Goal: Task Accomplishment & Management: Manage account settings

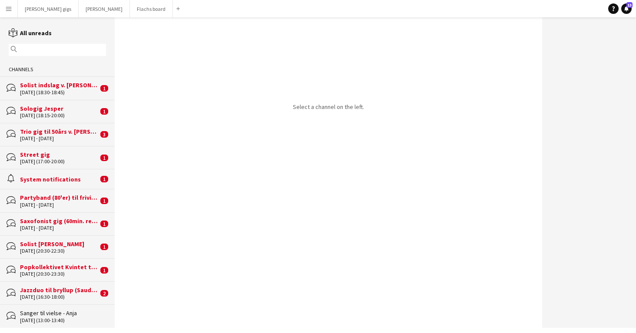
click at [86, 86] on div "Solist indslag v. [PERSON_NAME]" at bounding box center [59, 85] width 78 height 8
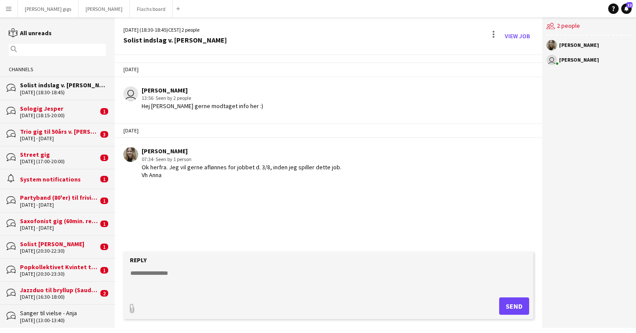
click at [78, 122] on div "bubbles Sologig Jesper [DATE] (18:15-20:00) 1" at bounding box center [57, 111] width 115 height 23
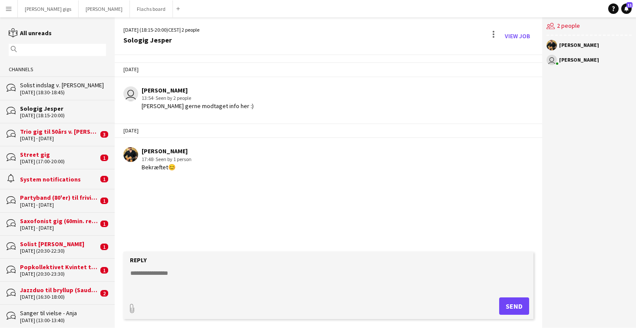
click at [78, 141] on div "bubbles Trio gig til 50års v. Chris [DATE] - [DATE] 3" at bounding box center [57, 134] width 115 height 23
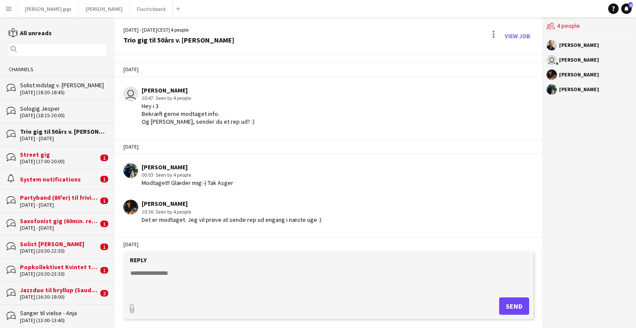
scroll to position [550, 0]
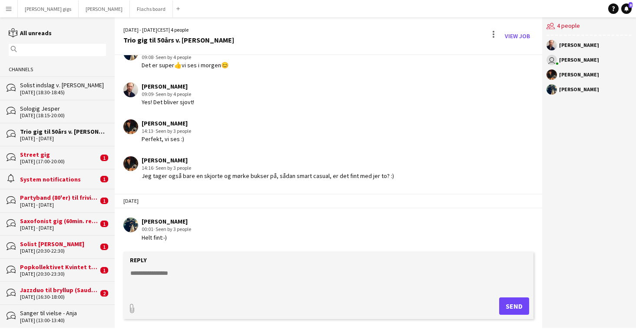
click at [63, 163] on div "[DATE] (17:00-20:00)" at bounding box center [59, 162] width 78 height 6
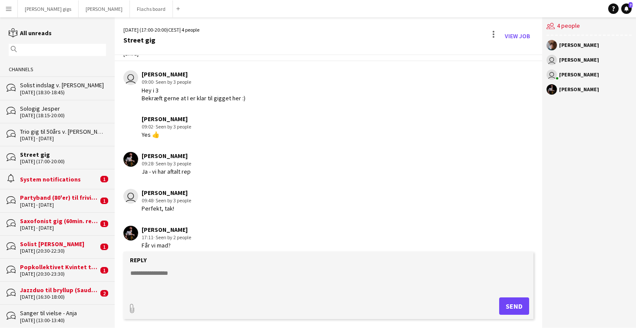
scroll to position [1166, 0]
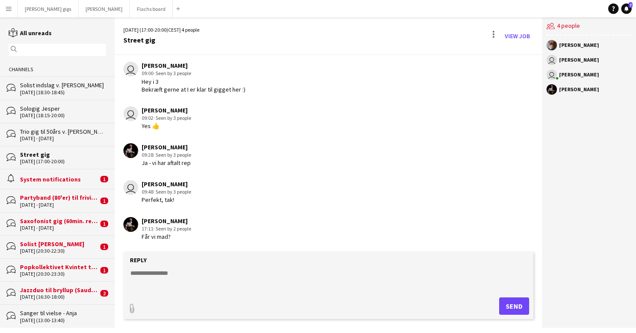
click at [144, 286] on textarea at bounding box center [329, 280] width 401 height 23
type textarea "*"
click at [47, 179] on div "System notifications" at bounding box center [59, 179] width 78 height 8
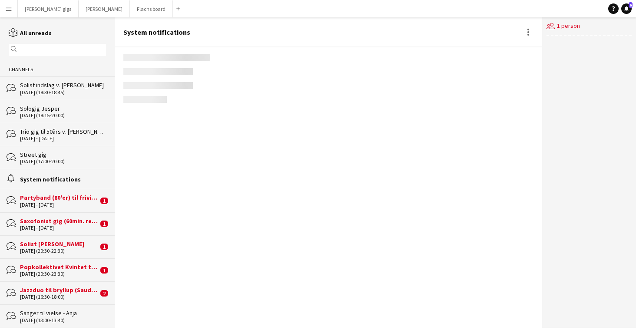
scroll to position [212, 0]
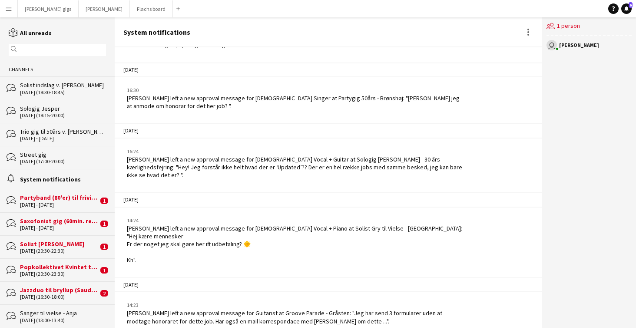
click at [54, 202] on div "[DATE] - [DATE]" at bounding box center [59, 205] width 78 height 6
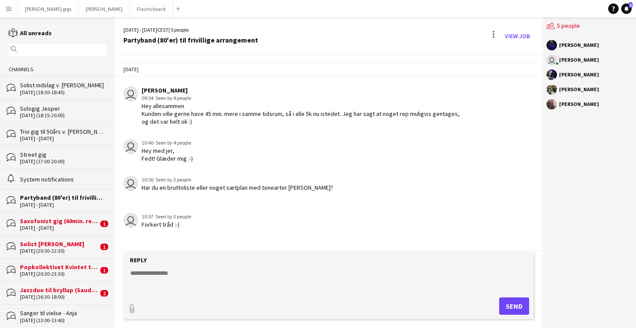
scroll to position [109, 0]
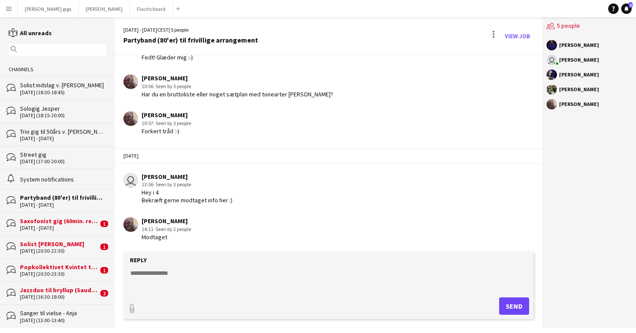
click at [74, 219] on div "Saxofonist gig (60min. reception 2x30min aften)" at bounding box center [59, 221] width 78 height 8
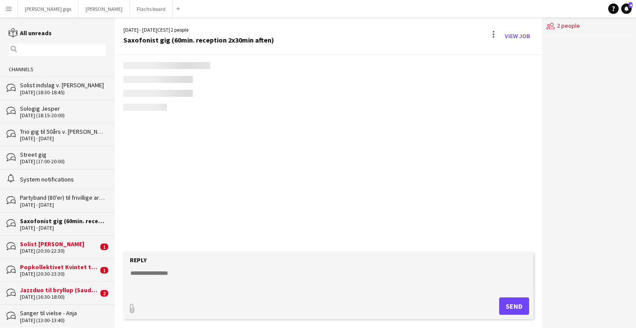
scroll to position [38, 0]
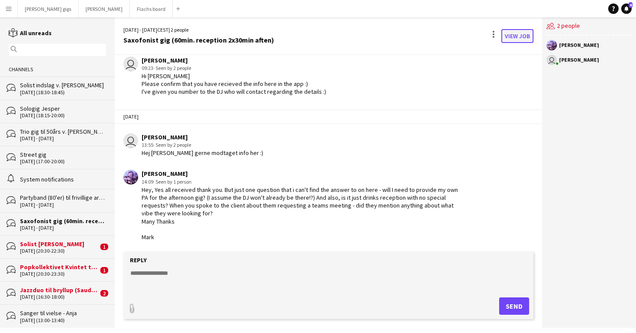
click at [525, 34] on link "View Job" at bounding box center [517, 36] width 32 height 14
click at [235, 275] on textarea at bounding box center [329, 280] width 401 height 23
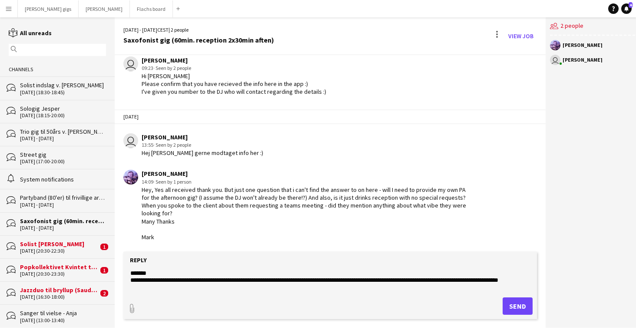
scroll to position [13, 0]
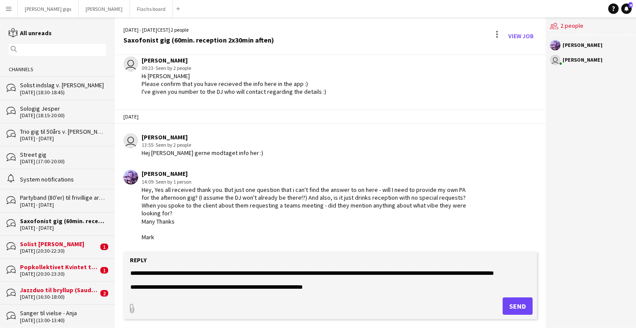
type textarea "**********"
click at [509, 308] on button "Send" at bounding box center [518, 306] width 30 height 17
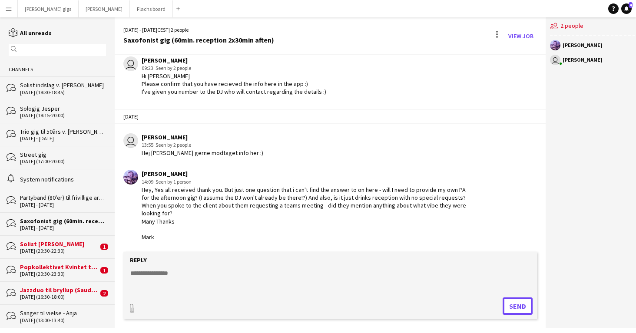
scroll to position [122, 0]
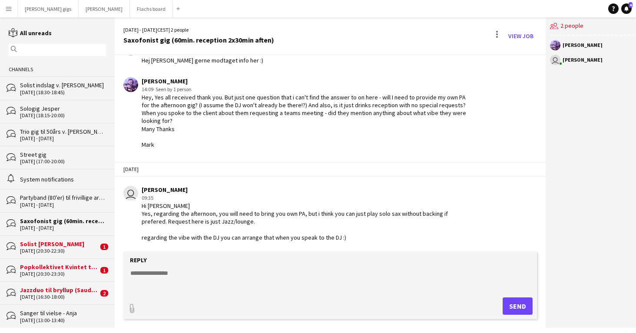
click at [73, 251] on div "[DATE] (20:30-22:30)" at bounding box center [59, 251] width 78 height 6
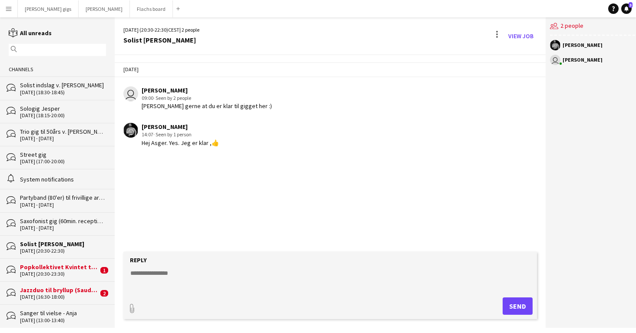
click at [68, 267] on div "Popkollektivet Kvintet til Sølvbryllup" at bounding box center [59, 267] width 78 height 8
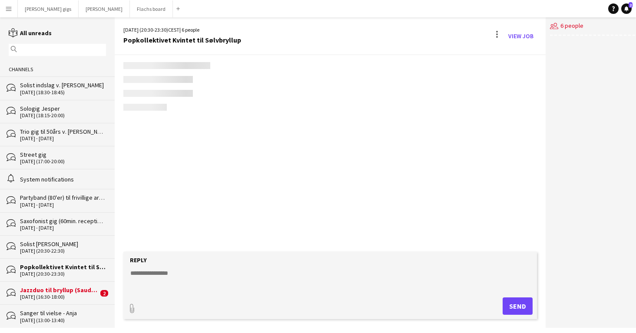
scroll to position [338, 0]
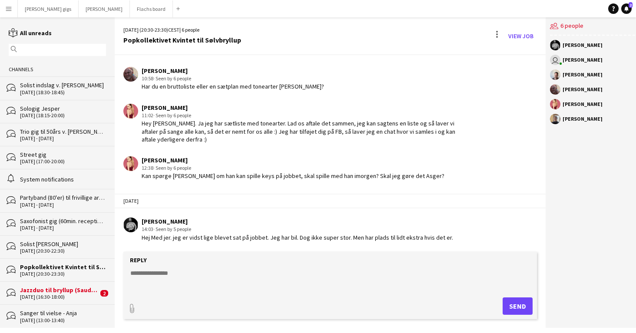
click at [81, 294] on div "[DATE] (16:30-18:00)" at bounding box center [59, 297] width 78 height 6
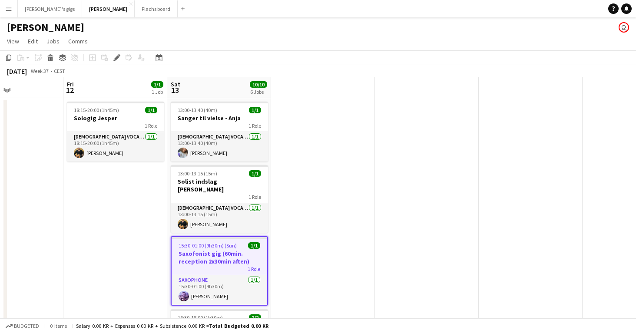
scroll to position [0, 240]
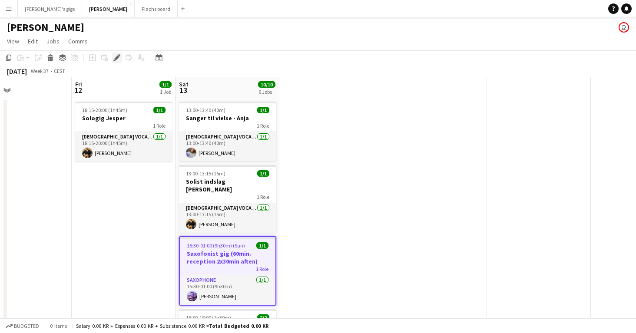
click at [118, 58] on icon "Edit" at bounding box center [116, 57] width 7 height 7
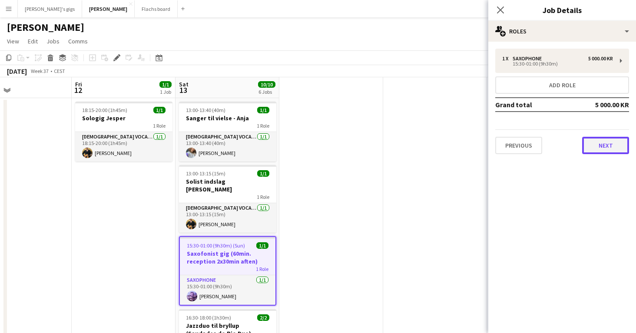
click at [616, 147] on button "Next" at bounding box center [605, 145] width 47 height 17
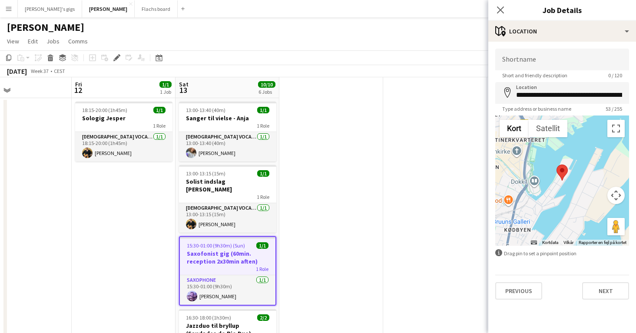
click at [612, 281] on div "Previous Next" at bounding box center [562, 287] width 134 height 25
click at [612, 285] on button "Next" at bounding box center [605, 290] width 47 height 17
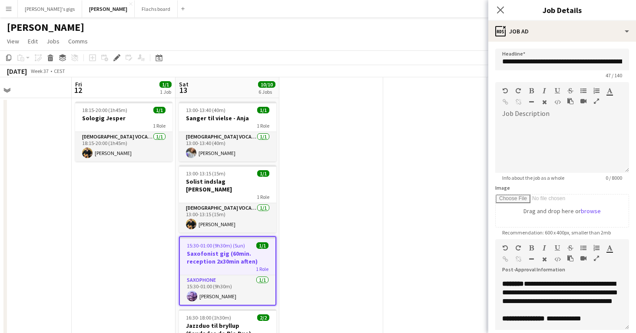
scroll to position [302, 0]
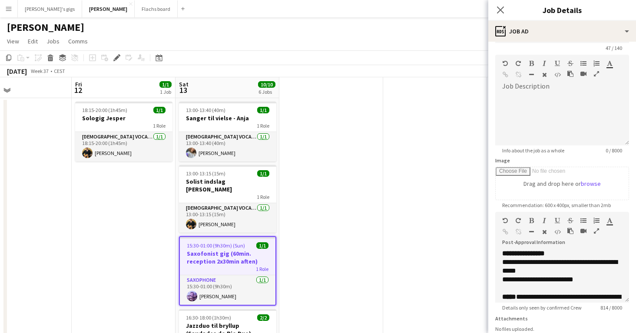
scroll to position [73, 0]
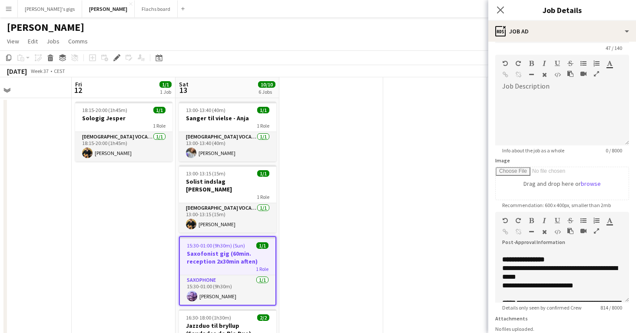
click at [502, 10] on icon "Close pop-in" at bounding box center [500, 10] width 8 height 8
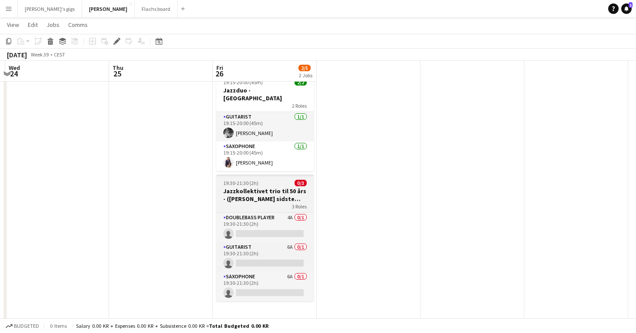
scroll to position [0, 203]
click at [248, 204] on app-job-card "19:30-21:30 (2h) 0/3 Jazzkollektivet trio til 50 års - (Mangler sidste bekræfte…" at bounding box center [264, 238] width 97 height 127
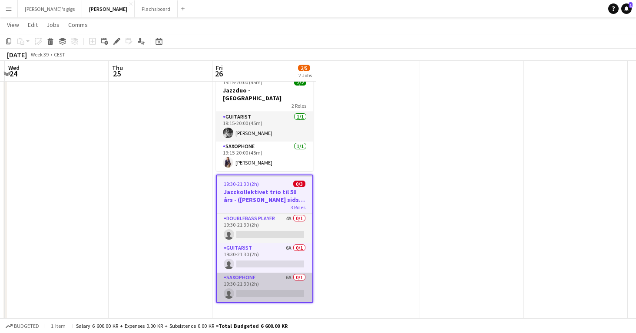
click at [258, 281] on app-card-role "Saxophone 6A 0/1 19:30-21:30 (2h) single-neutral-actions" at bounding box center [265, 288] width 96 height 30
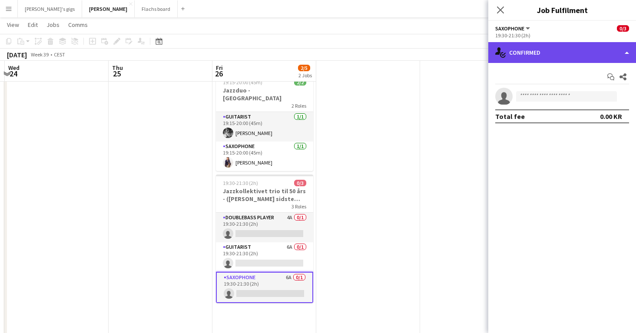
click at [564, 56] on div "single-neutral-actions-check-2 Confirmed" at bounding box center [562, 52] width 148 height 21
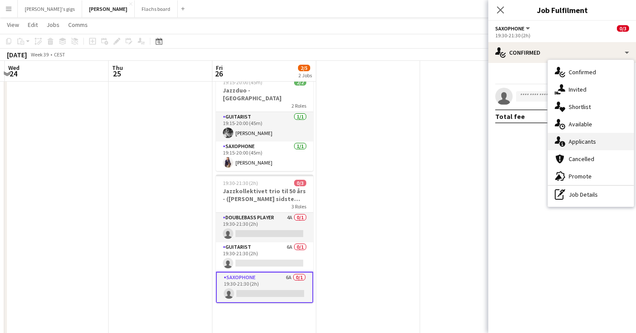
click at [586, 142] on span "Applicants" at bounding box center [582, 142] width 27 height 8
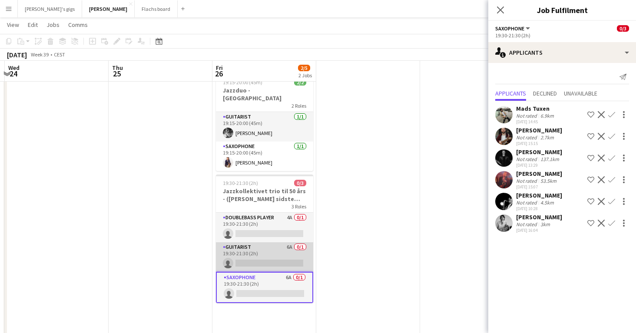
click at [271, 248] on app-card-role "Guitarist 6A 0/1 19:30-21:30 (2h) single-neutral-actions" at bounding box center [264, 257] width 97 height 30
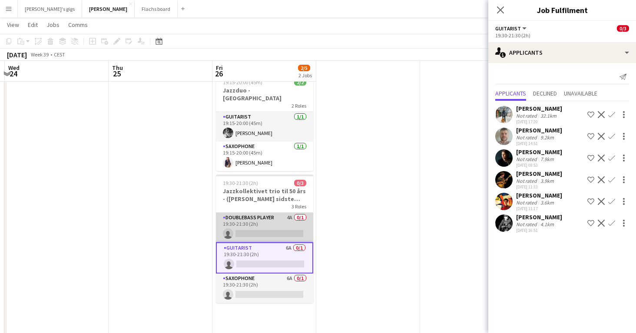
click at [275, 214] on app-card-role "Doublebass Player 4A 0/1 19:30-21:30 (2h) single-neutral-actions" at bounding box center [264, 228] width 97 height 30
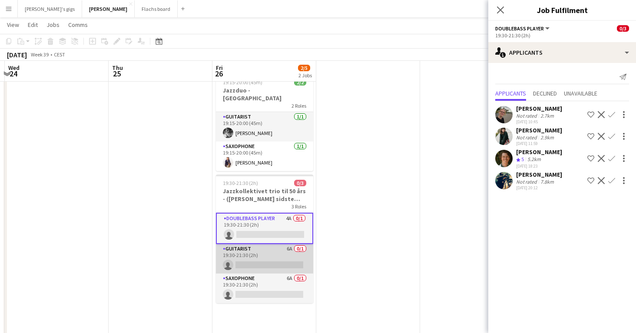
click at [258, 259] on app-card-role "Guitarist 6A 0/1 19:30-21:30 (2h) single-neutral-actions" at bounding box center [264, 259] width 97 height 30
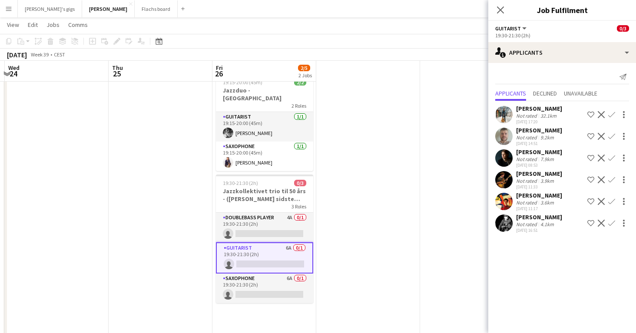
click at [612, 159] on app-icon "Confirm" at bounding box center [611, 158] width 7 height 7
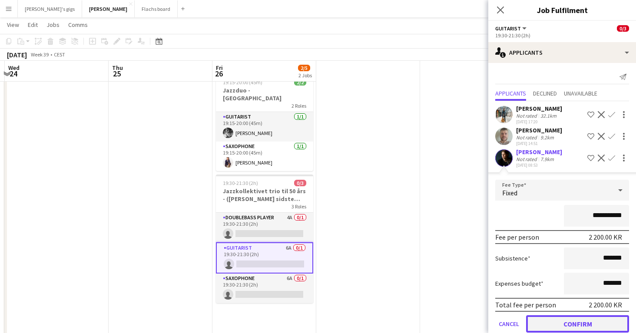
click at [553, 318] on button "Confirm" at bounding box center [577, 323] width 103 height 17
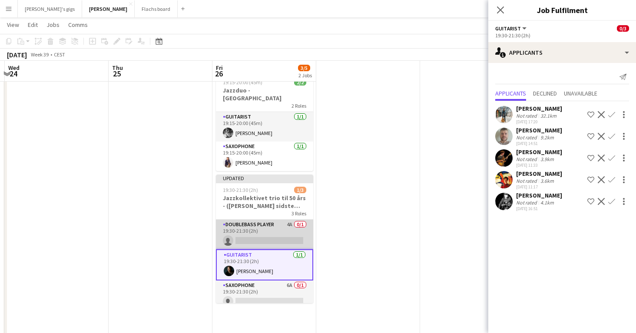
click at [264, 222] on app-card-role "Doublebass Player 4A 0/1 19:30-21:30 (2h) single-neutral-actions" at bounding box center [264, 235] width 97 height 30
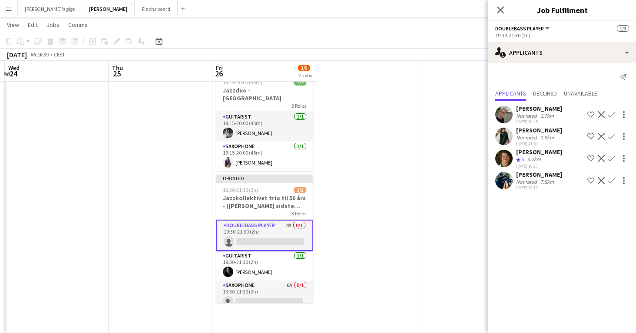
click at [612, 139] on app-icon "Confirm" at bounding box center [611, 136] width 7 height 7
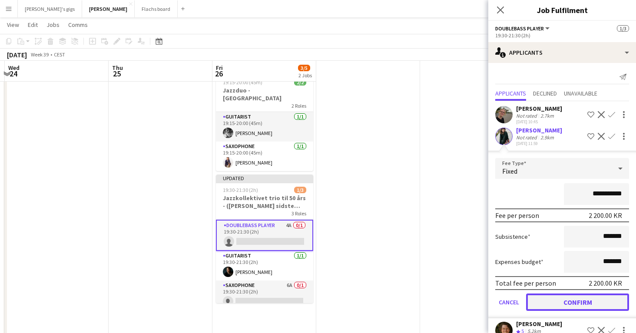
click at [540, 301] on button "Confirm" at bounding box center [577, 302] width 103 height 17
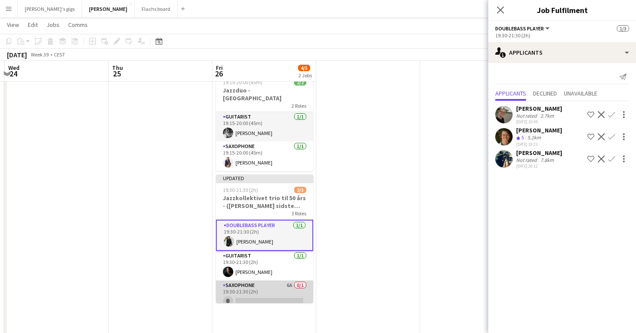
click at [233, 286] on app-card-role "Saxophone 6A 0/1 19:30-21:30 (2h) single-neutral-actions" at bounding box center [264, 296] width 97 height 30
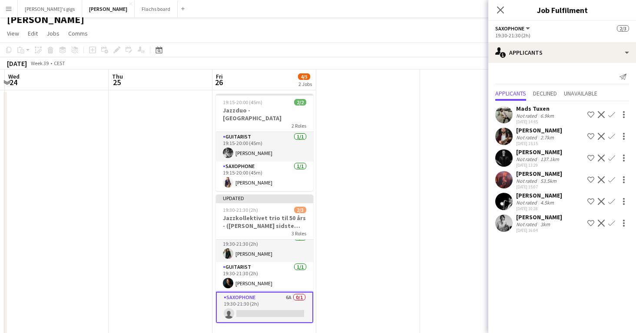
scroll to position [7, 0]
click at [610, 116] on app-icon "Confirm" at bounding box center [611, 114] width 7 height 7
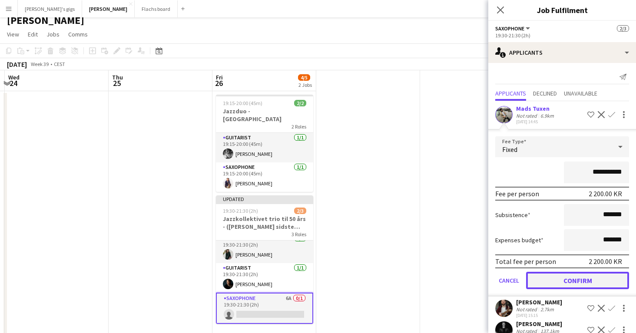
click at [554, 282] on button "Confirm" at bounding box center [577, 280] width 103 height 17
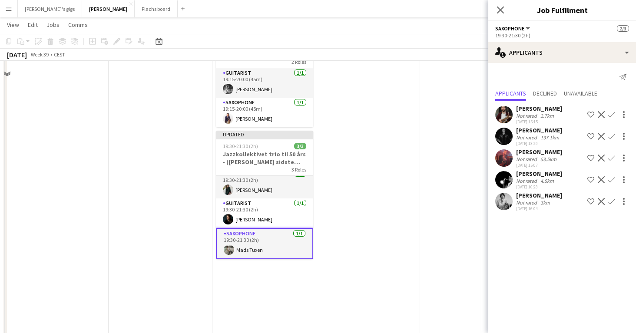
scroll to position [73, 0]
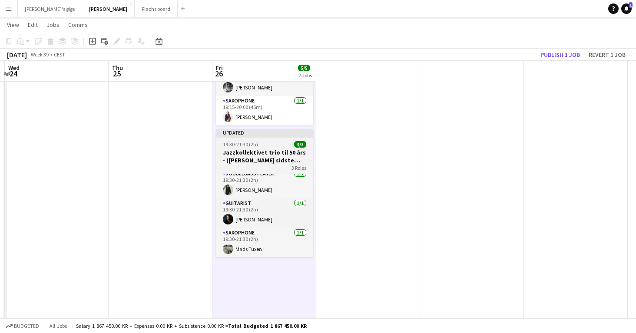
click at [256, 149] on h3 "Jazzkollektivet trio til 50 års - (Mangler sidste bekræftelse)" at bounding box center [264, 157] width 97 height 16
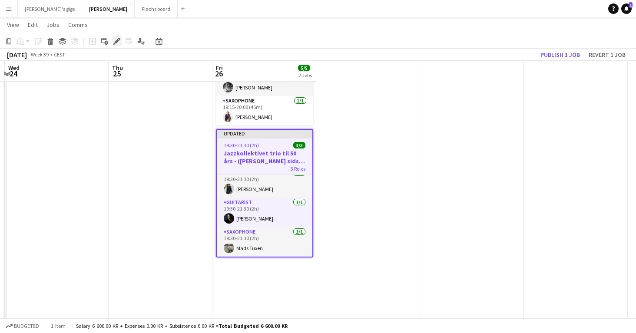
click at [116, 44] on icon "Edit" at bounding box center [116, 41] width 7 height 7
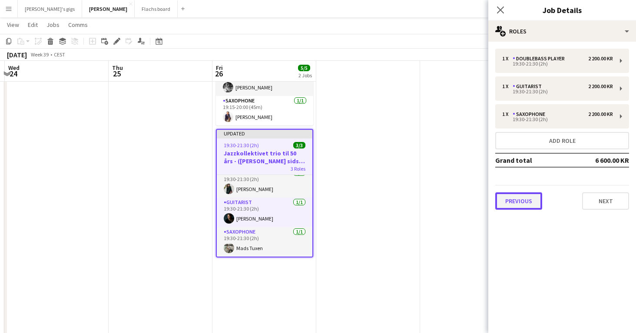
click at [510, 202] on button "Previous" at bounding box center [518, 200] width 47 height 17
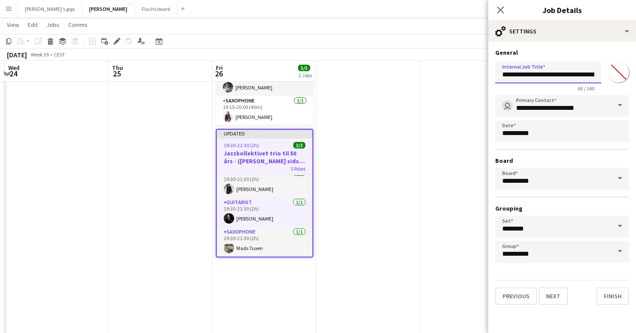
click at [572, 78] on input "**********" at bounding box center [548, 73] width 106 height 22
drag, startPoint x: 509, startPoint y: 75, endPoint x: 598, endPoint y: 87, distance: 89.9
click at [598, 87] on app-form-group "**********" at bounding box center [548, 77] width 106 height 30
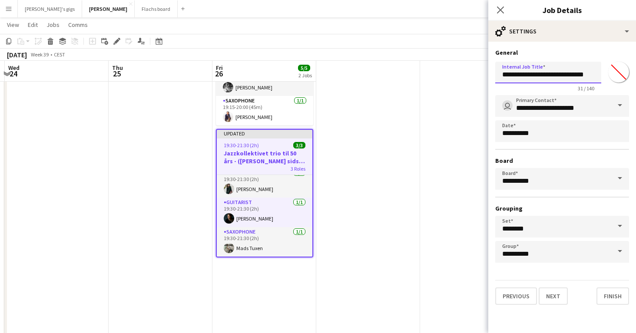
type input "**********"
click at [504, 13] on icon "Close pop-in" at bounding box center [500, 10] width 8 height 8
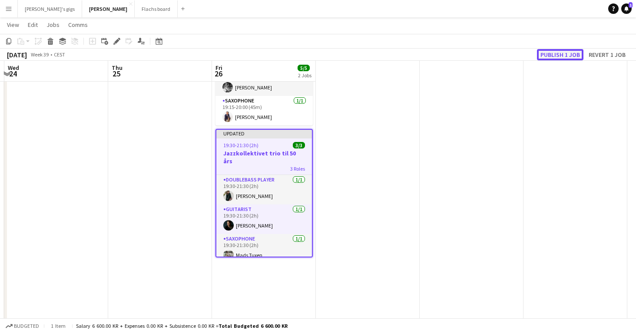
click at [546, 50] on button "Publish 1 job" at bounding box center [560, 54] width 46 height 11
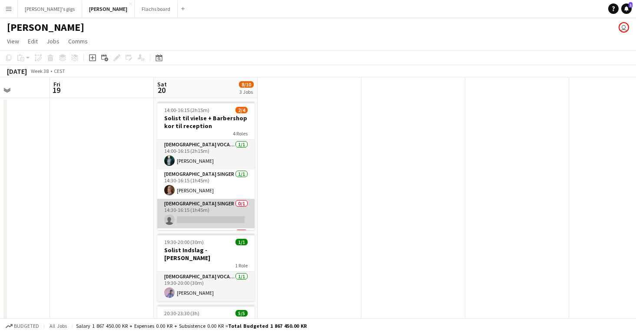
scroll to position [28, 0]
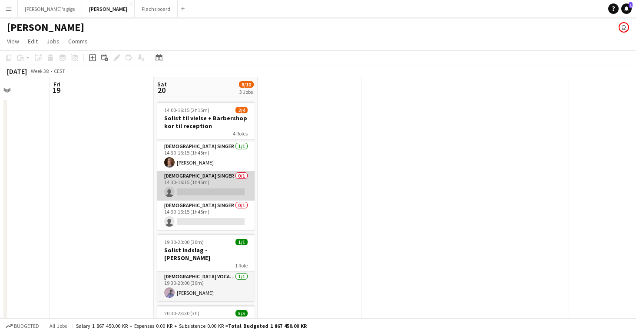
click at [192, 186] on app-card-role "Female Singer 0/1 14:30-16:15 (1h45m) single-neutral-actions" at bounding box center [205, 186] width 97 height 30
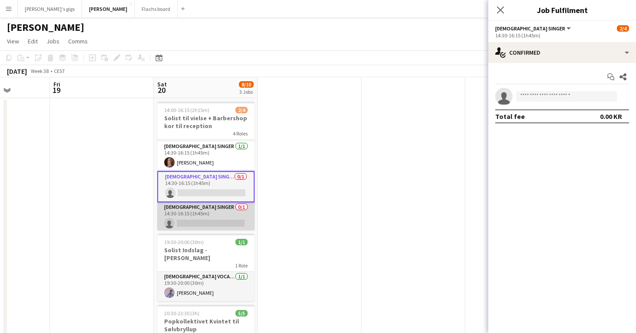
click at [192, 210] on app-card-role "Male Singer 0/1 14:30-16:15 (1h45m) single-neutral-actions" at bounding box center [205, 217] width 97 height 30
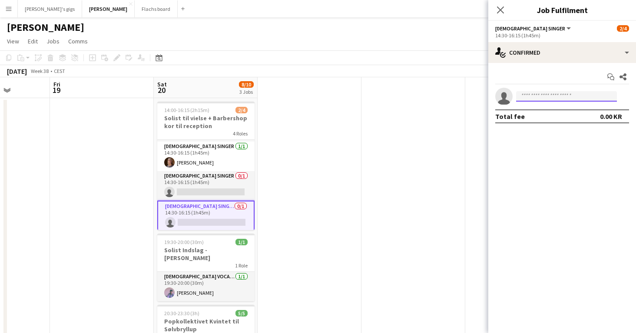
click at [523, 99] on input at bounding box center [566, 96] width 101 height 10
type input "*****"
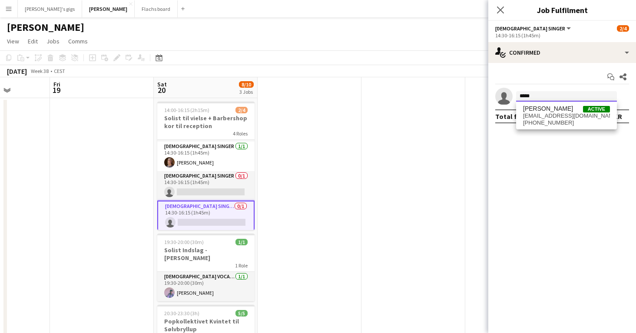
click at [520, 92] on input "*****" at bounding box center [566, 96] width 101 height 10
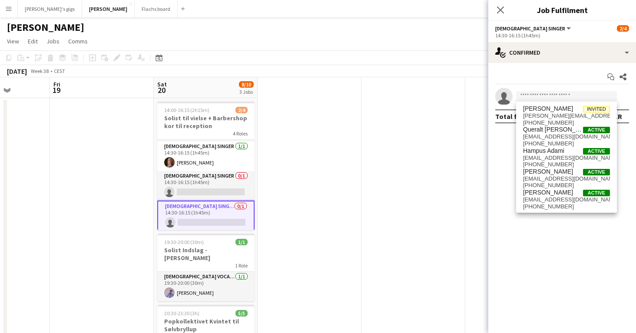
click at [503, 4] on app-icon "Close pop-in" at bounding box center [500, 10] width 13 height 13
